Goal: Download file/media

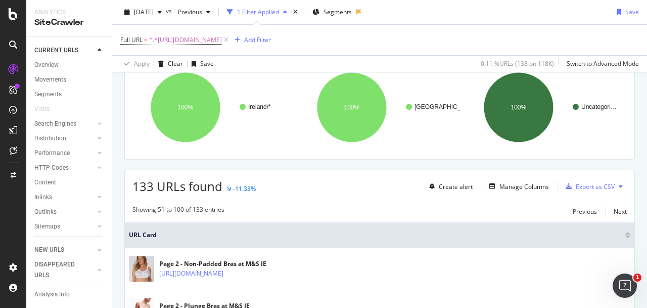
scroll to position [161, 0]
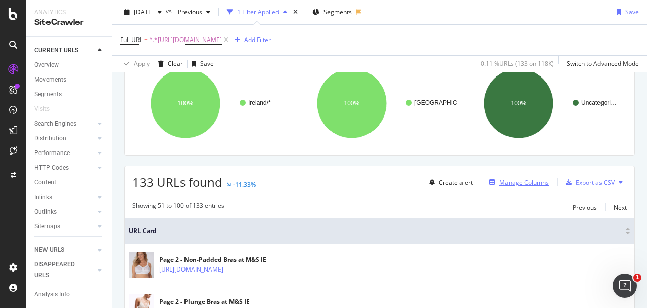
click at [533, 181] on div "Manage Columns" at bounding box center [525, 182] width 50 height 9
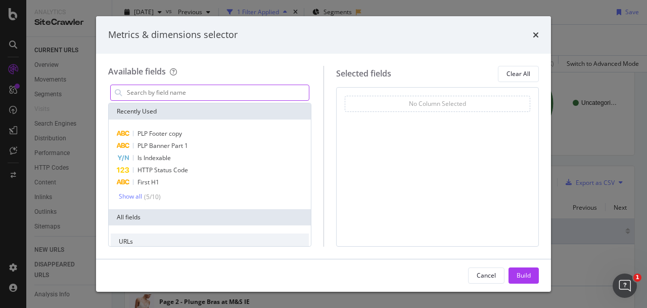
click at [246, 90] on input "modal" at bounding box center [217, 92] width 183 height 15
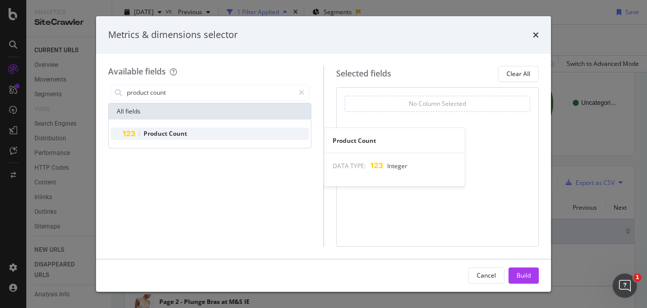
type input "product count"
click at [165, 135] on span "Product" at bounding box center [156, 133] width 25 height 9
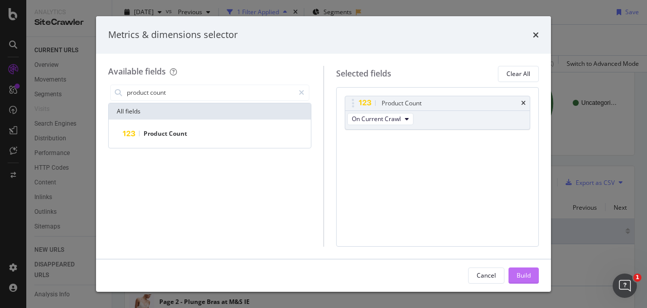
click at [526, 278] on div "Build" at bounding box center [524, 275] width 14 height 9
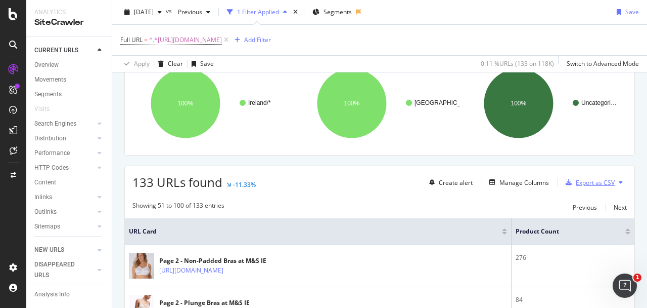
click at [582, 185] on div "Export as CSV" at bounding box center [595, 182] width 39 height 9
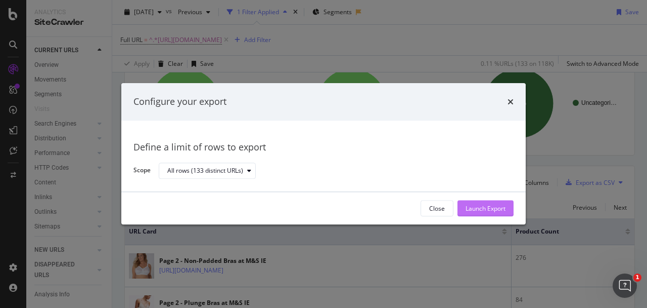
click at [469, 211] on div "Launch Export" at bounding box center [486, 208] width 40 height 9
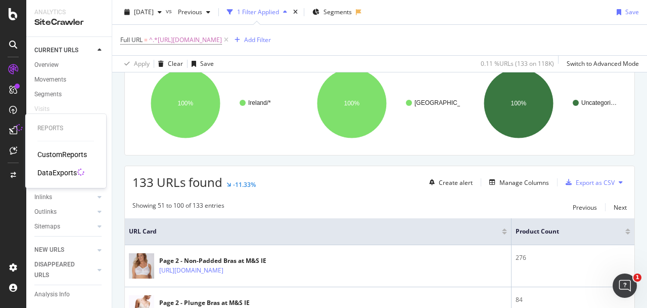
click at [46, 167] on div "CustomReports DataExports" at bounding box center [65, 163] width 57 height 28
click at [51, 175] on div "DataExports" at bounding box center [56, 172] width 39 height 10
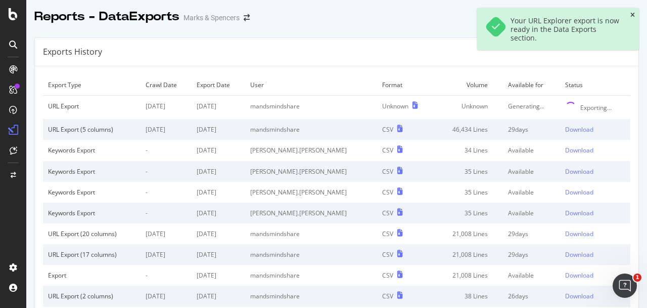
click at [633, 16] on icon "close toast" at bounding box center [633, 15] width 5 height 6
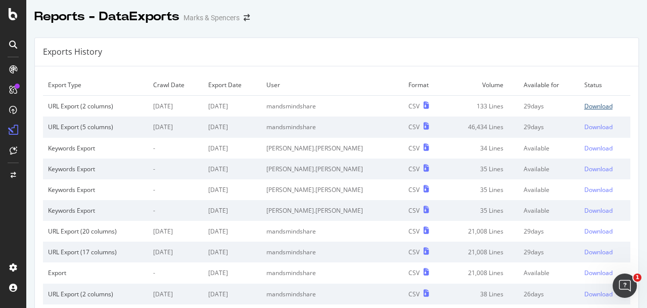
click at [595, 102] on div "Download" at bounding box center [599, 106] width 28 height 9
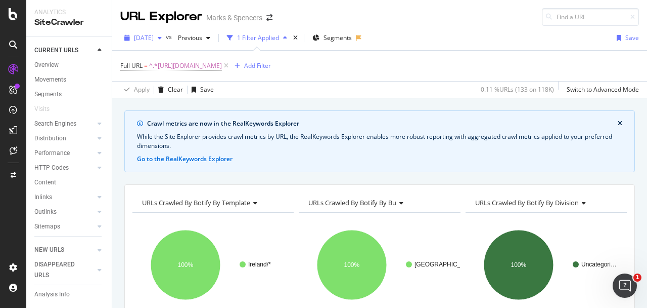
click at [154, 35] on span "[DATE]" at bounding box center [144, 37] width 20 height 9
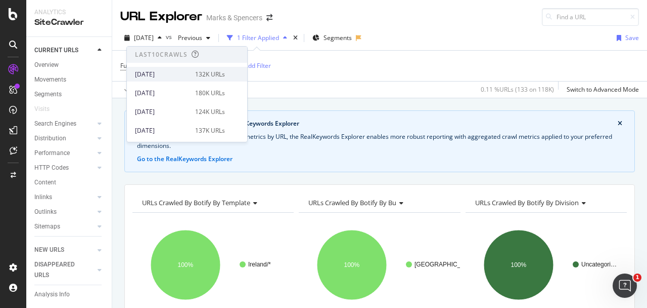
click at [173, 77] on div "[DATE]" at bounding box center [162, 74] width 54 height 9
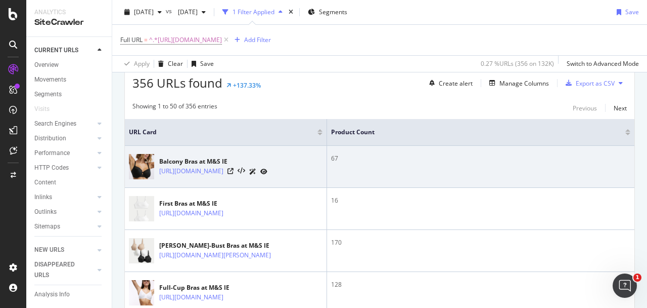
scroll to position [259, 0]
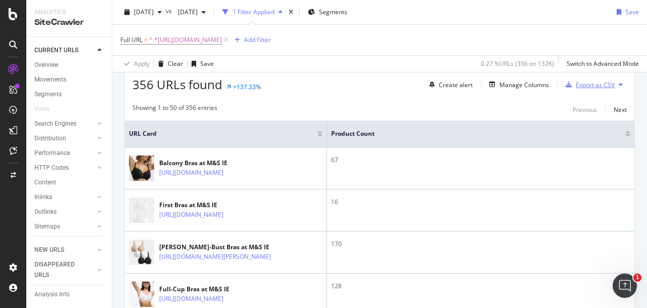
click at [596, 84] on div "Export as CSV" at bounding box center [595, 84] width 39 height 9
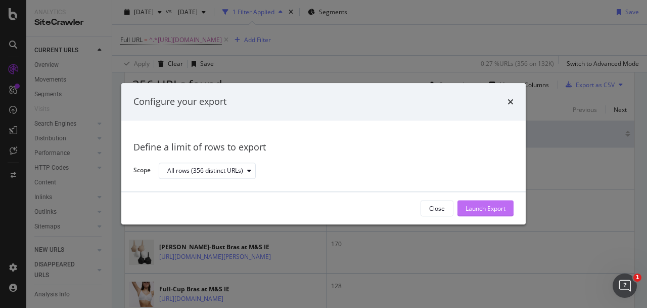
click at [493, 207] on div "Launch Export" at bounding box center [486, 208] width 40 height 9
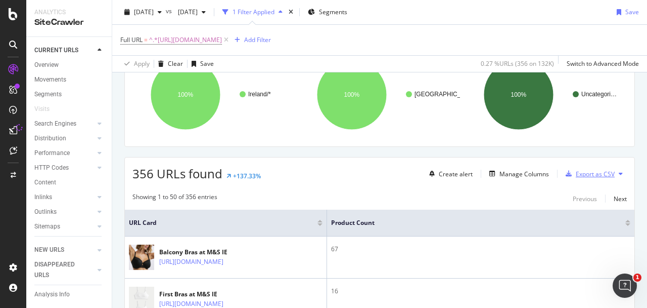
scroll to position [0, 0]
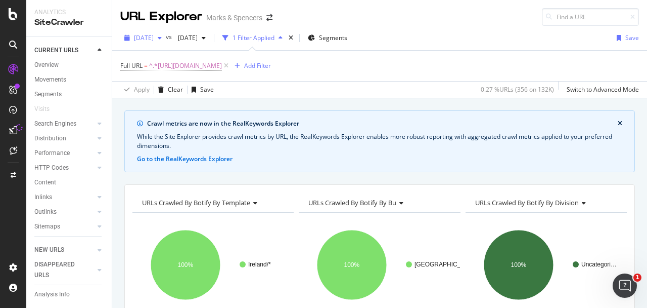
click at [162, 36] on icon "button" at bounding box center [160, 38] width 4 height 6
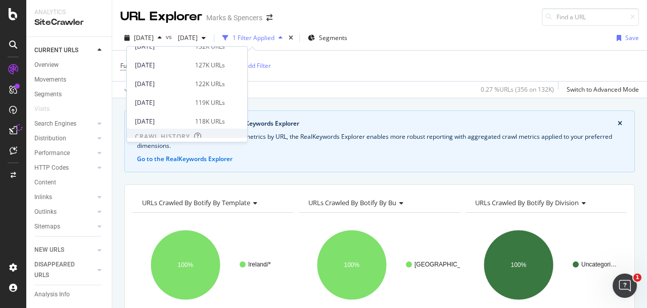
scroll to position [132, 0]
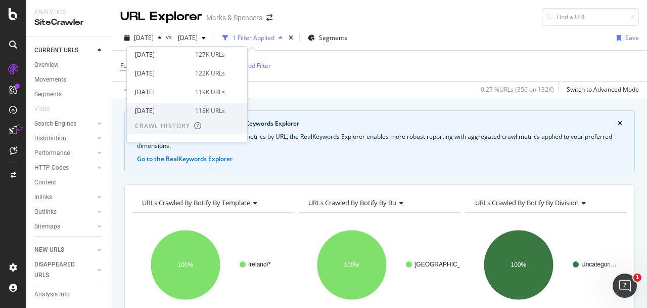
click at [207, 105] on div "[DATE] 118K URLs" at bounding box center [187, 110] width 120 height 15
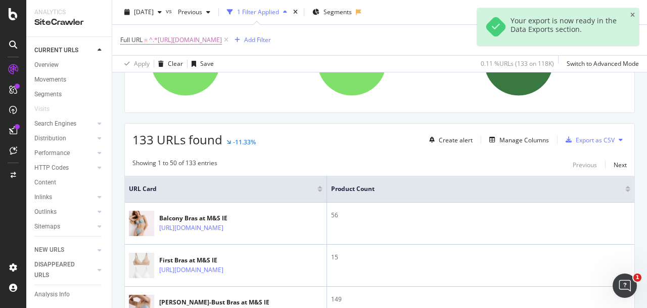
scroll to position [196, 0]
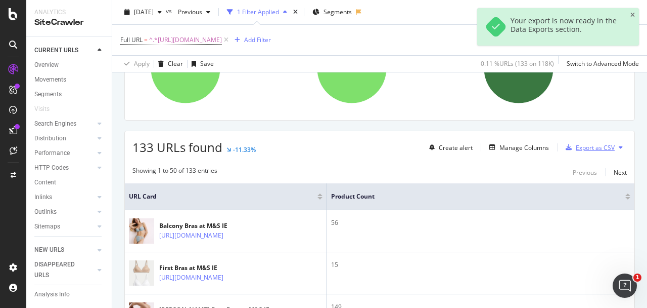
click at [597, 146] on div "Export as CSV" at bounding box center [595, 147] width 39 height 9
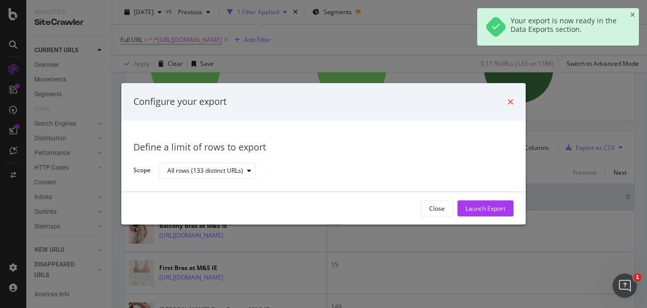
click at [512, 100] on icon "times" at bounding box center [511, 102] width 6 height 8
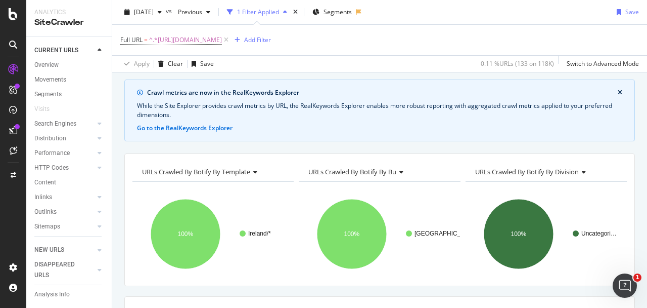
scroll to position [30, 0]
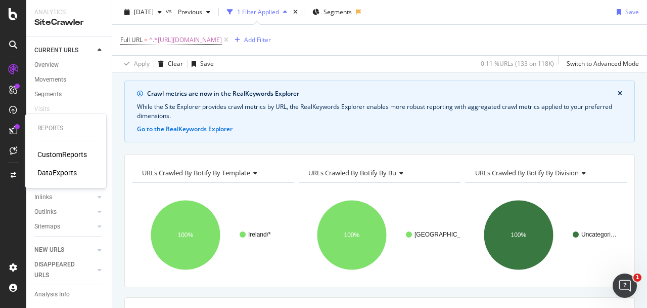
click at [62, 170] on div "DataExports" at bounding box center [56, 172] width 39 height 10
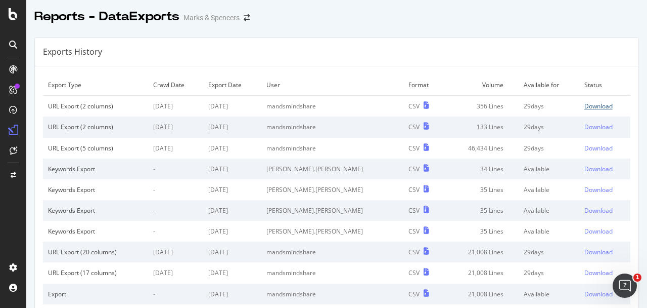
click at [603, 106] on div "Download" at bounding box center [599, 106] width 28 height 9
